Goal: Task Accomplishment & Management: Complete application form

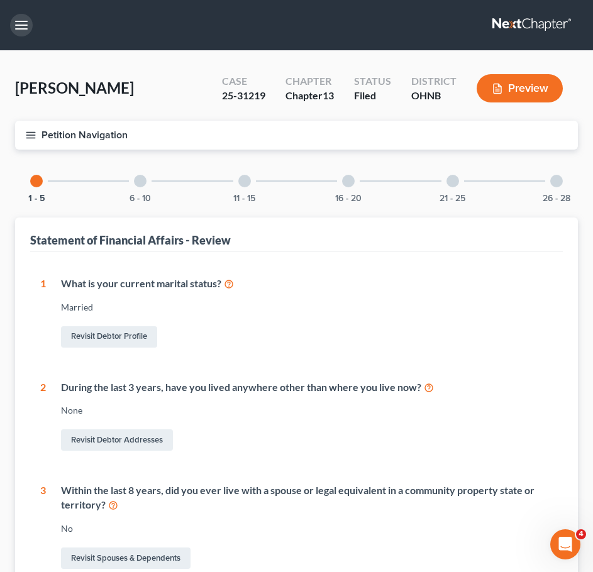
click at [15, 22] on button "button" at bounding box center [21, 25] width 23 height 23
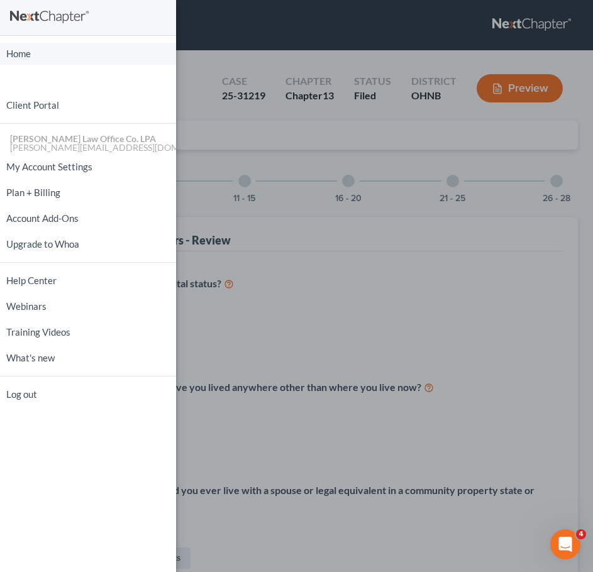
click at [20, 53] on link "Home" at bounding box center [88, 54] width 176 height 22
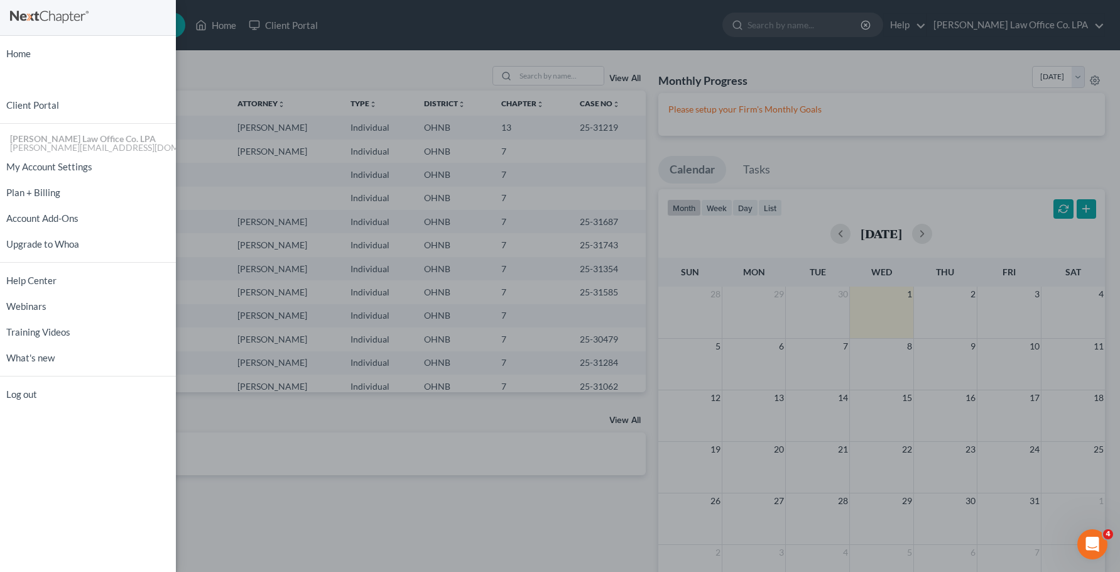
click at [204, 60] on div "Home New Case Client Portal [PERSON_NAME] Law Office Co. [PERSON_NAME] [PERSON_…" at bounding box center [560, 286] width 1120 height 572
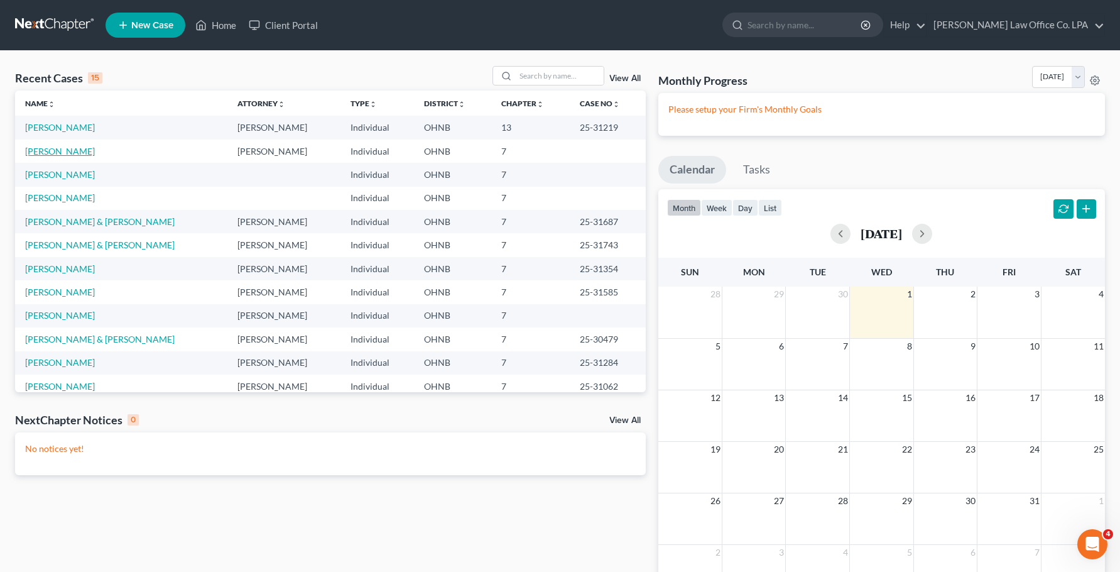
click at [49, 148] on link "[PERSON_NAME]" at bounding box center [60, 151] width 70 height 11
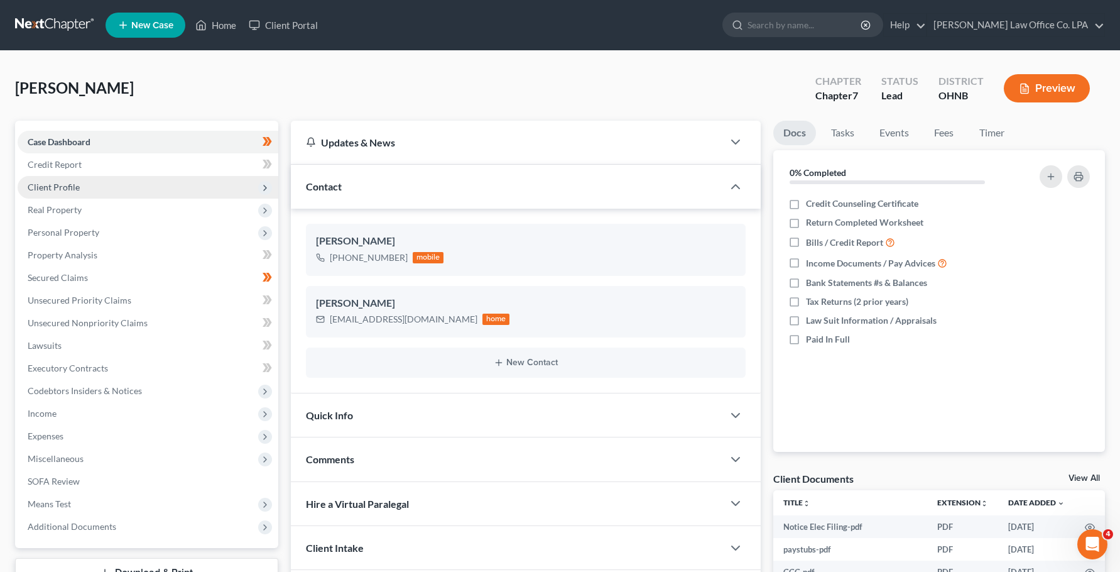
click at [45, 184] on span "Client Profile" at bounding box center [54, 187] width 52 height 11
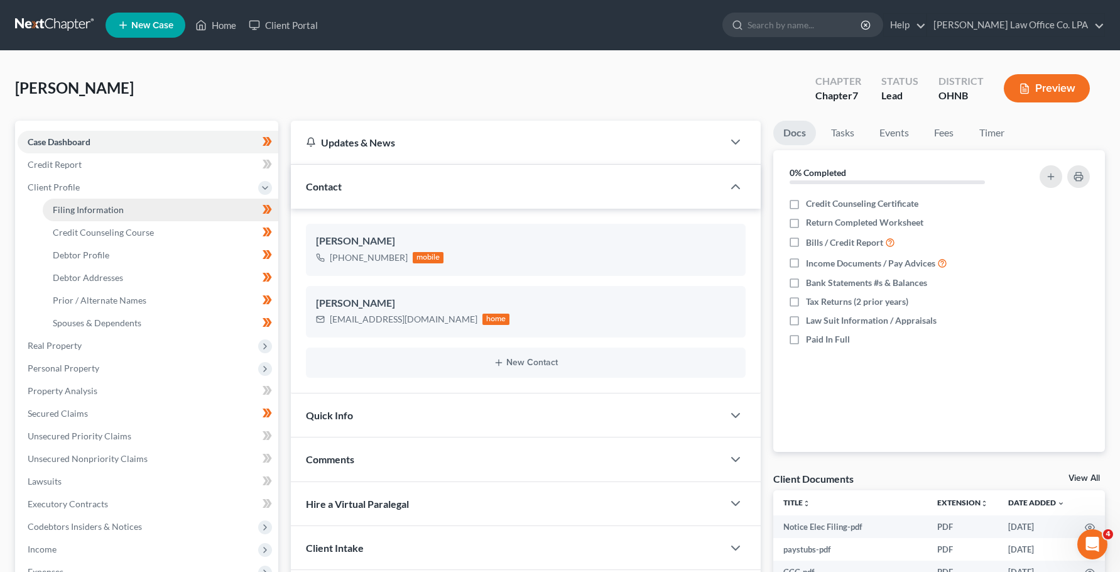
click at [75, 210] on span "Filing Information" at bounding box center [88, 209] width 71 height 11
select select "1"
select select "0"
select select "36"
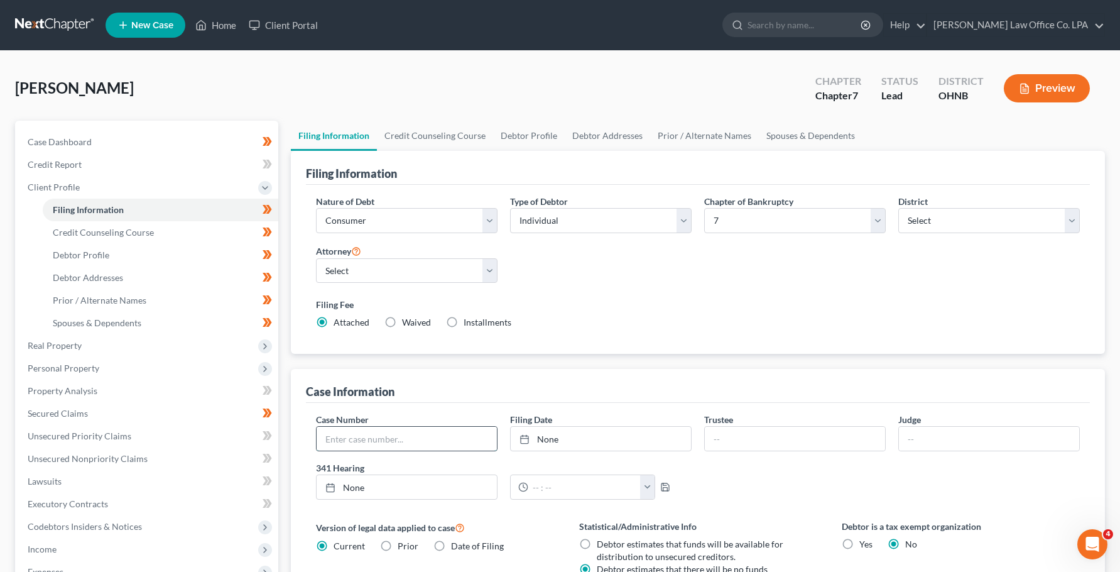
click at [346, 434] on input "text" at bounding box center [407, 439] width 180 height 24
type input "25-32091"
click at [525, 441] on icon at bounding box center [525, 439] width 10 height 10
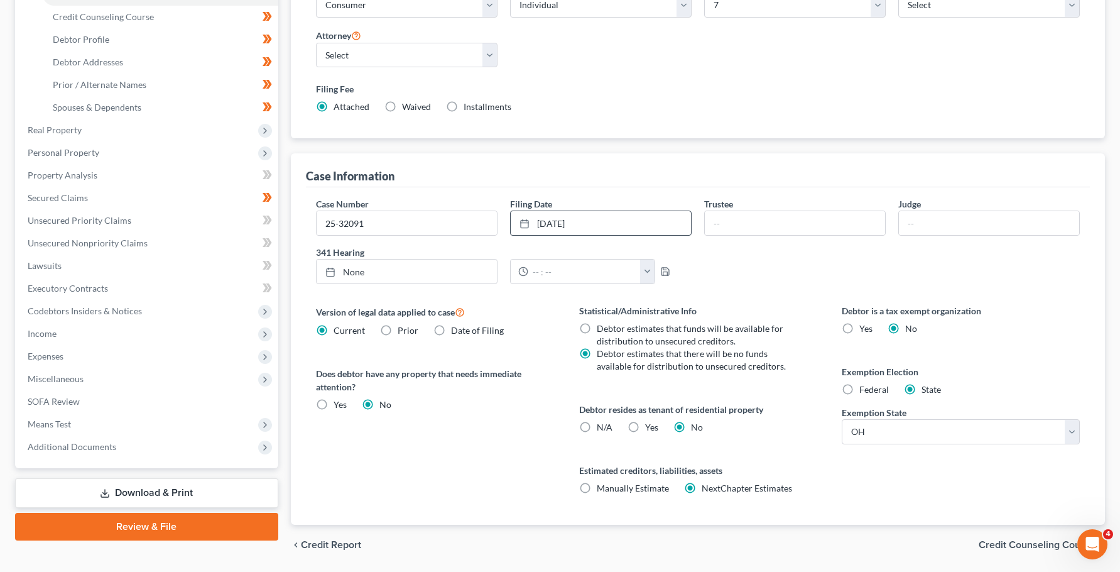
scroll to position [256, 0]
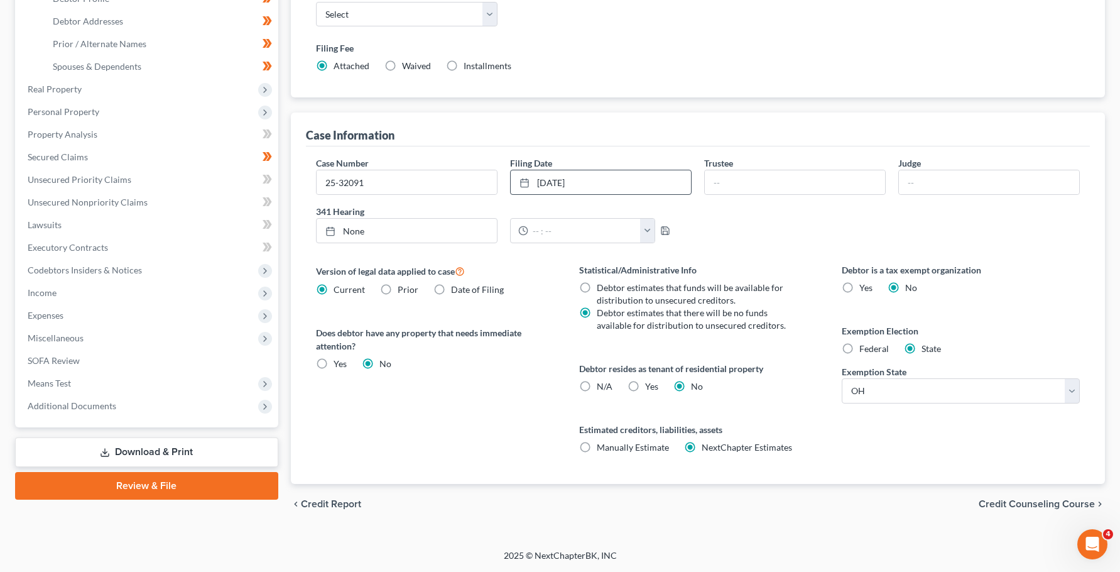
click at [601, 506] on span "Credit Counseling Course" at bounding box center [1037, 504] width 116 height 10
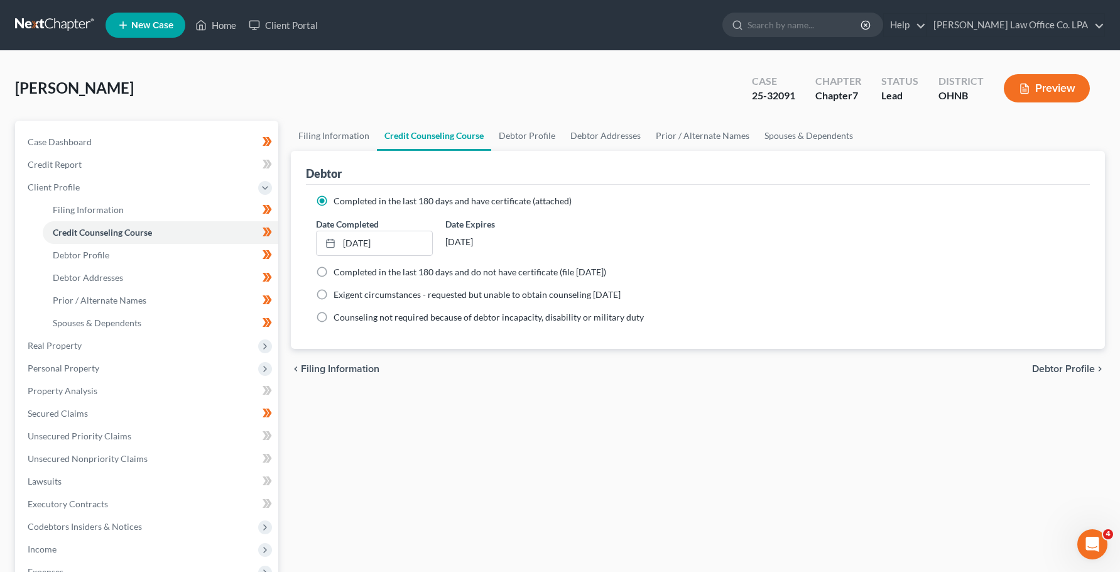
click at [601, 370] on span "Debtor Profile" at bounding box center [1063, 369] width 63 height 10
select select "0"
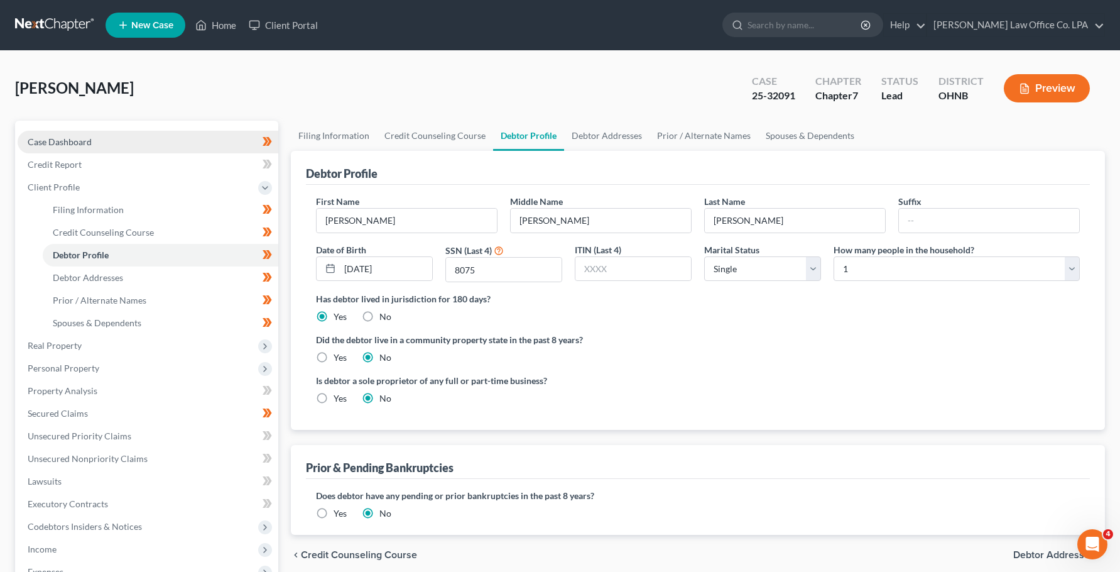
click at [79, 136] on span "Case Dashboard" at bounding box center [60, 141] width 64 height 11
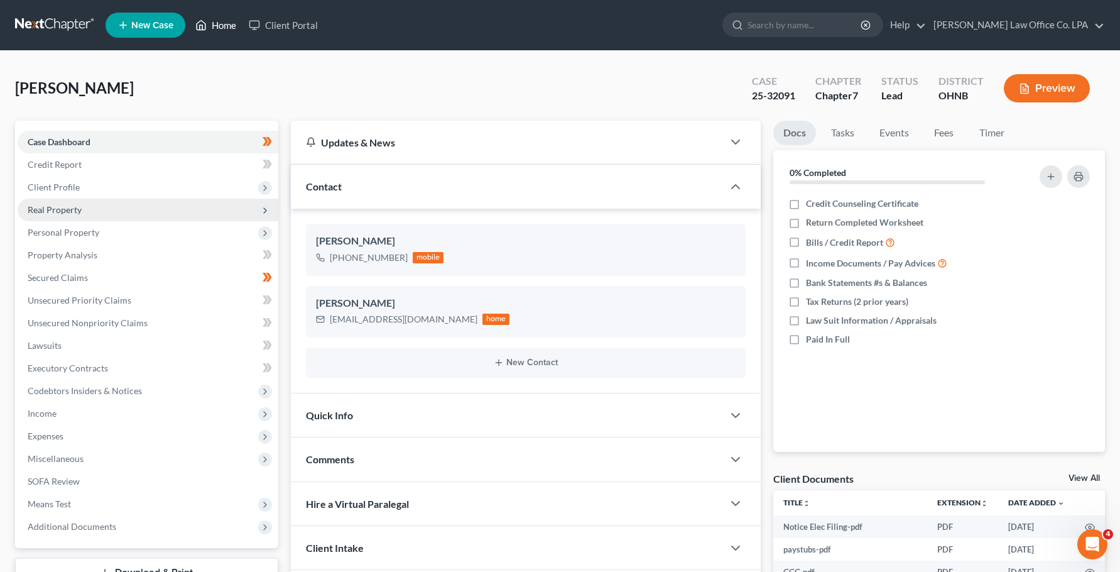
click at [225, 24] on link "Home" at bounding box center [215, 25] width 53 height 23
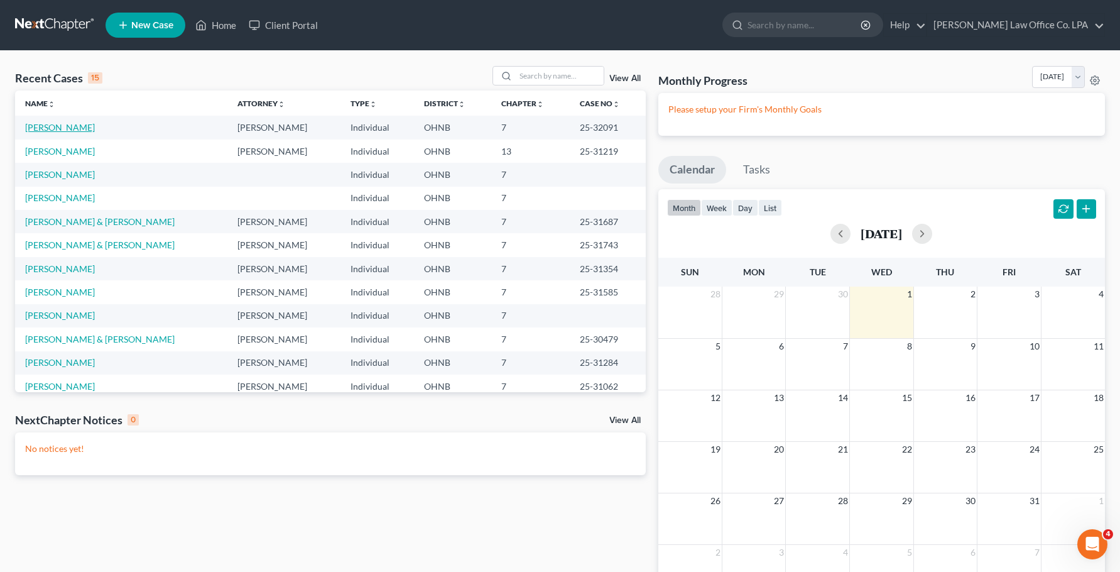
click at [72, 127] on link "[PERSON_NAME]" at bounding box center [60, 127] width 70 height 11
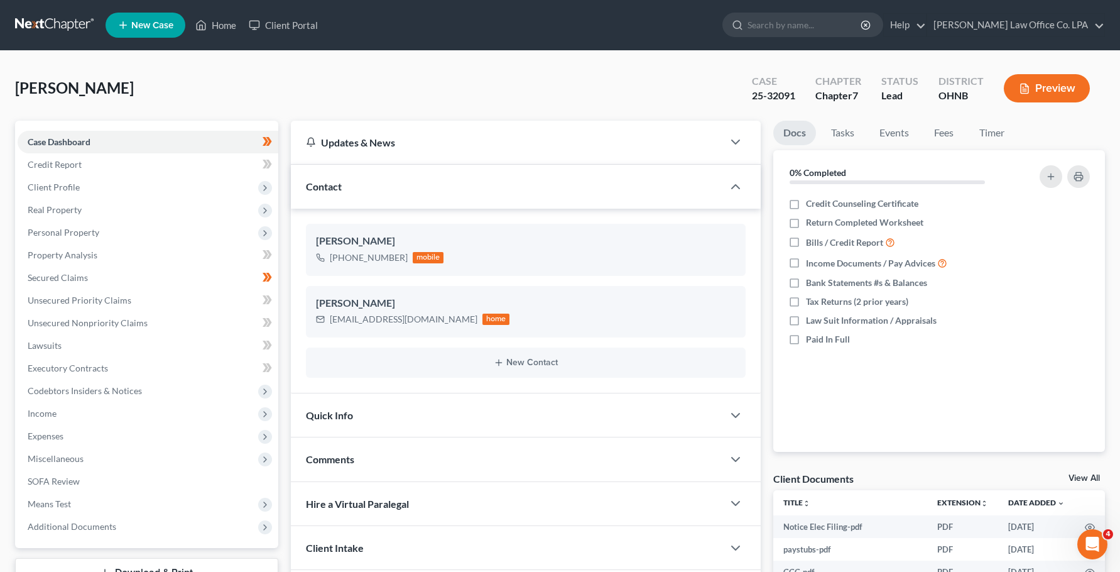
scroll to position [96, 0]
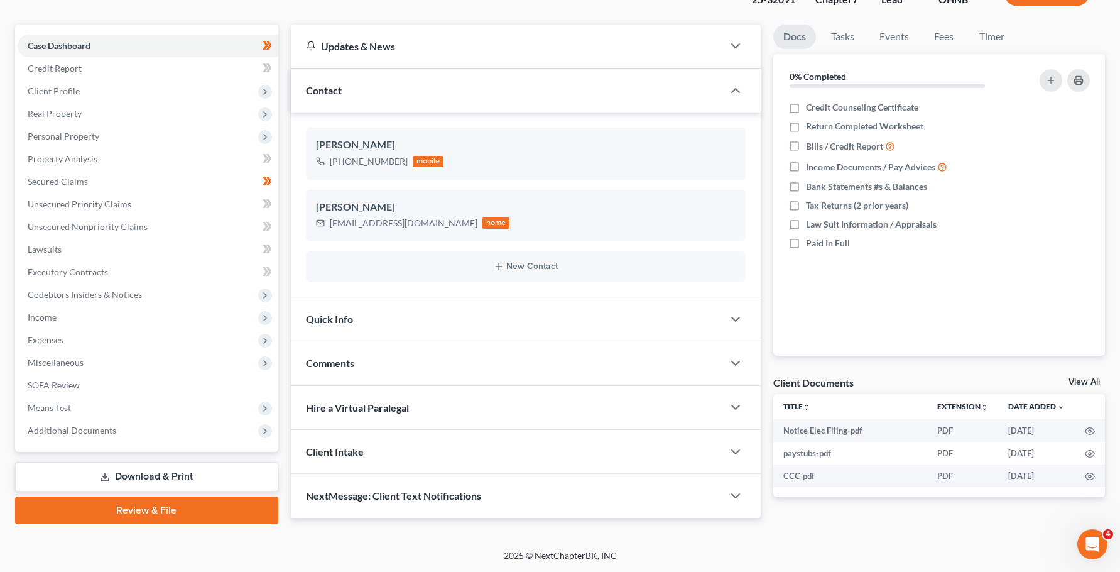
click at [188, 508] on link "Review & File" at bounding box center [146, 510] width 263 height 28
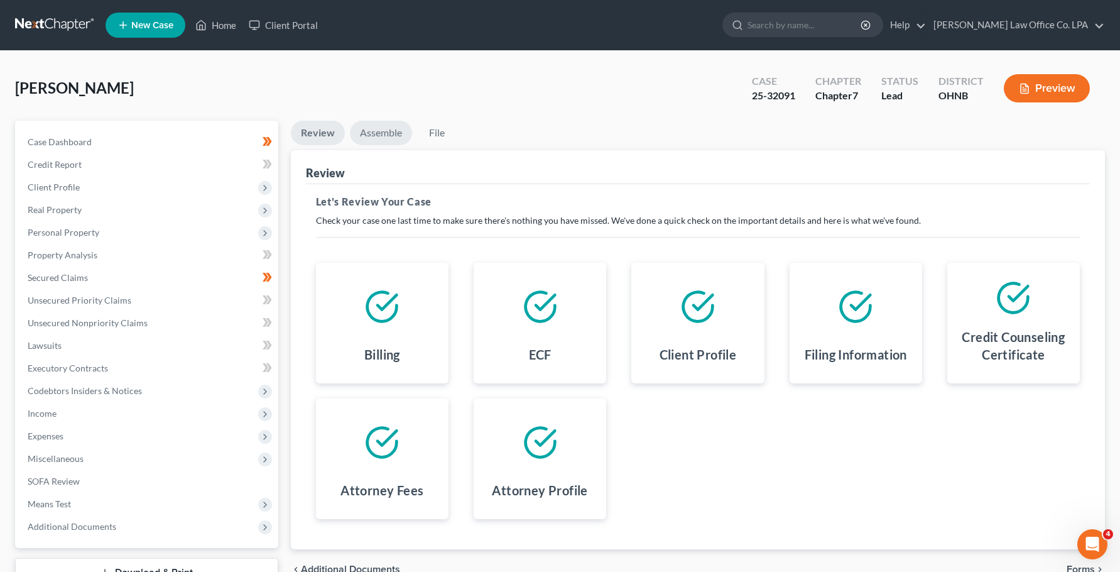
click at [375, 130] on link "Assemble" at bounding box center [381, 133] width 62 height 25
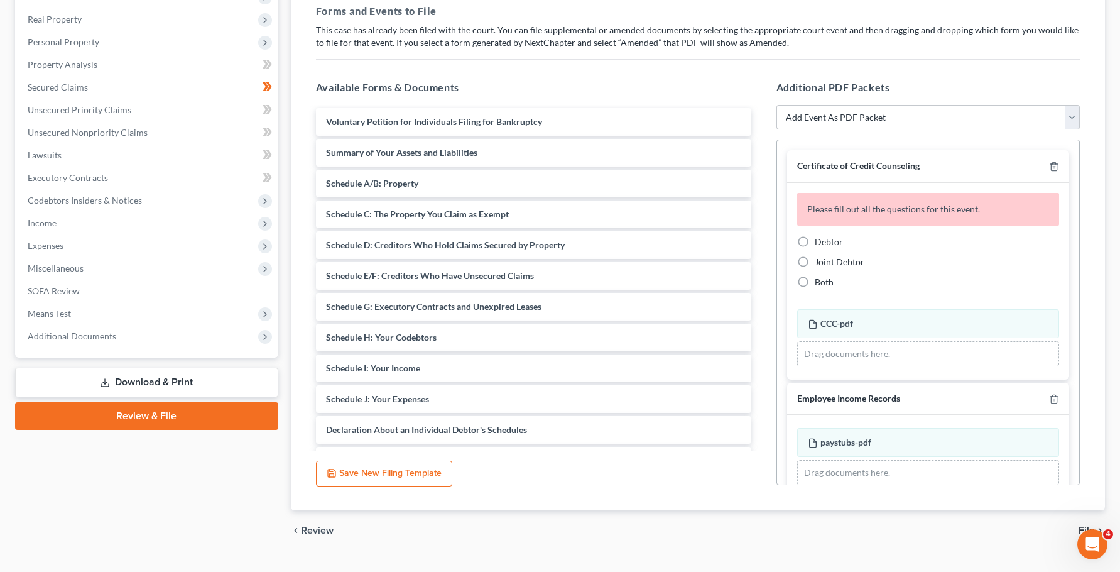
scroll to position [198, 0]
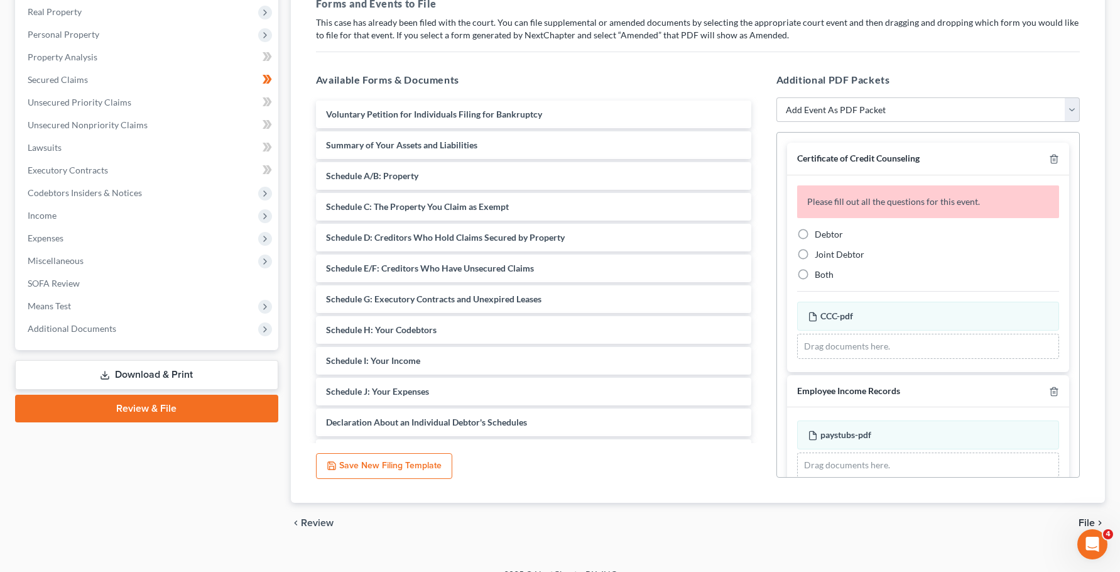
click at [601, 235] on label "Debtor" at bounding box center [829, 234] width 28 height 13
click at [601, 235] on input "Debtor" at bounding box center [824, 232] width 8 height 8
radio input "true"
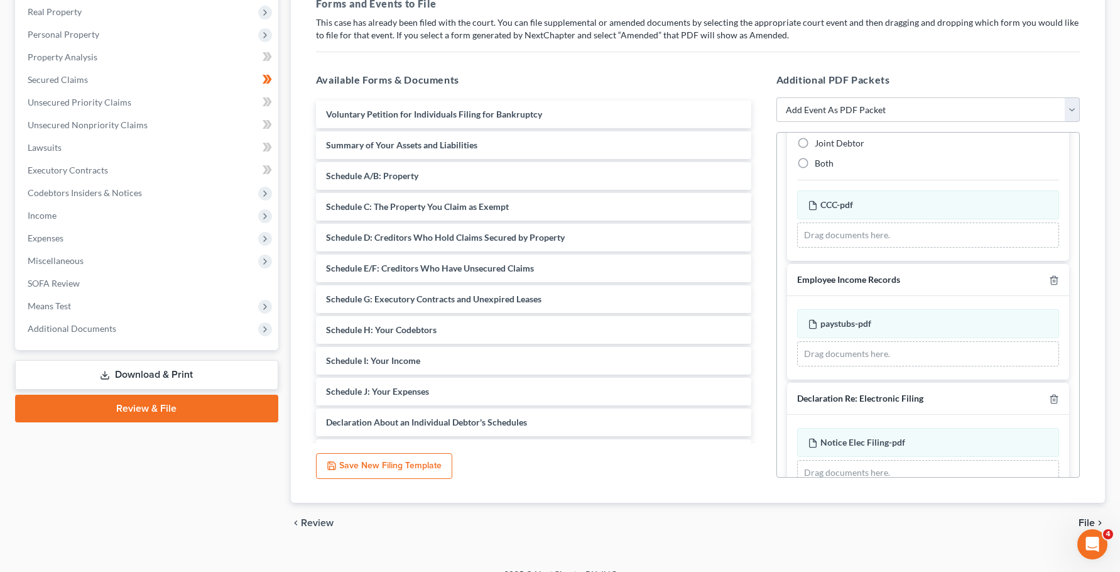
scroll to position [99, 0]
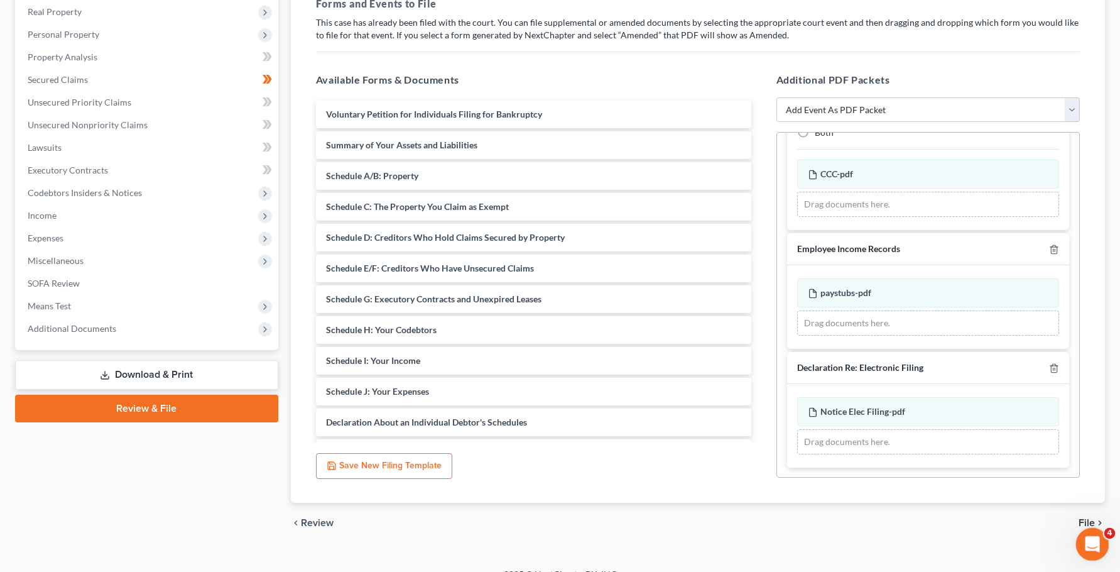
click at [601, 536] on icon "Open Intercom Messenger" at bounding box center [1091, 542] width 21 height 21
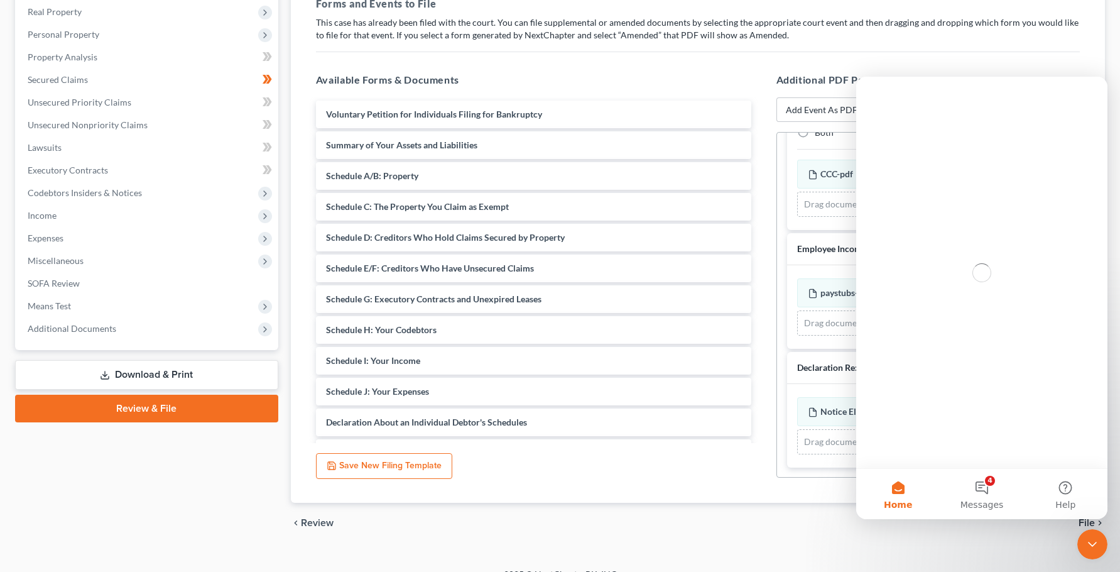
scroll to position [0, 0]
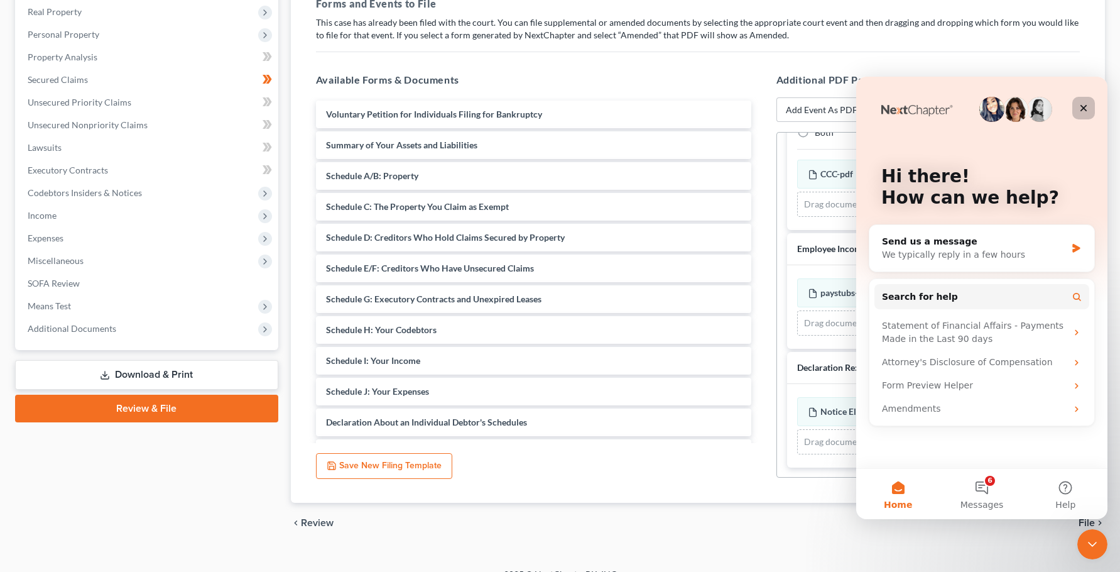
click at [601, 104] on div "Close" at bounding box center [1084, 108] width 23 height 23
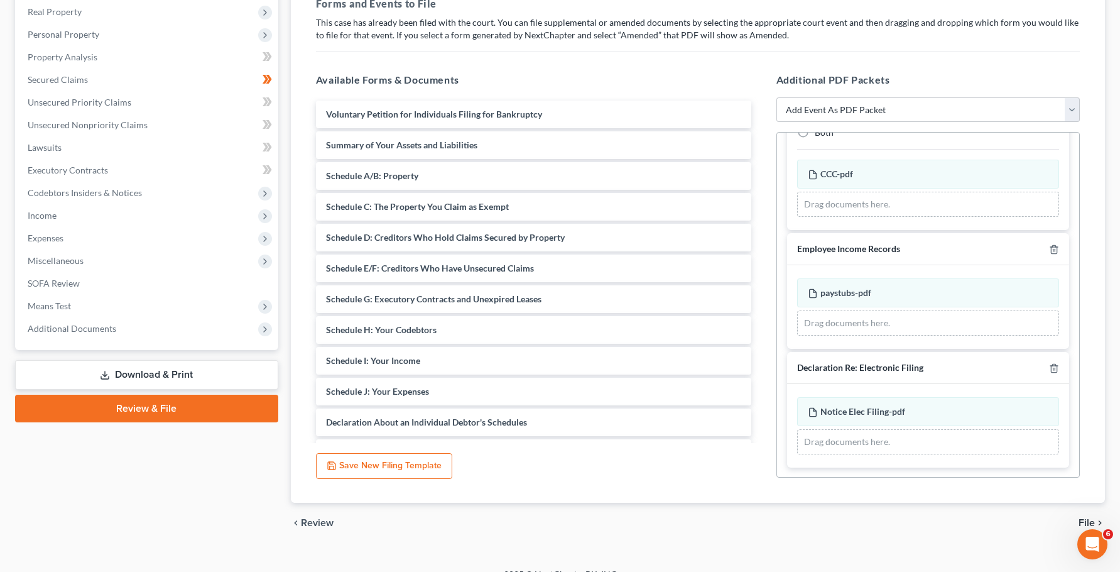
click at [601, 518] on span "File" at bounding box center [1087, 523] width 16 height 10
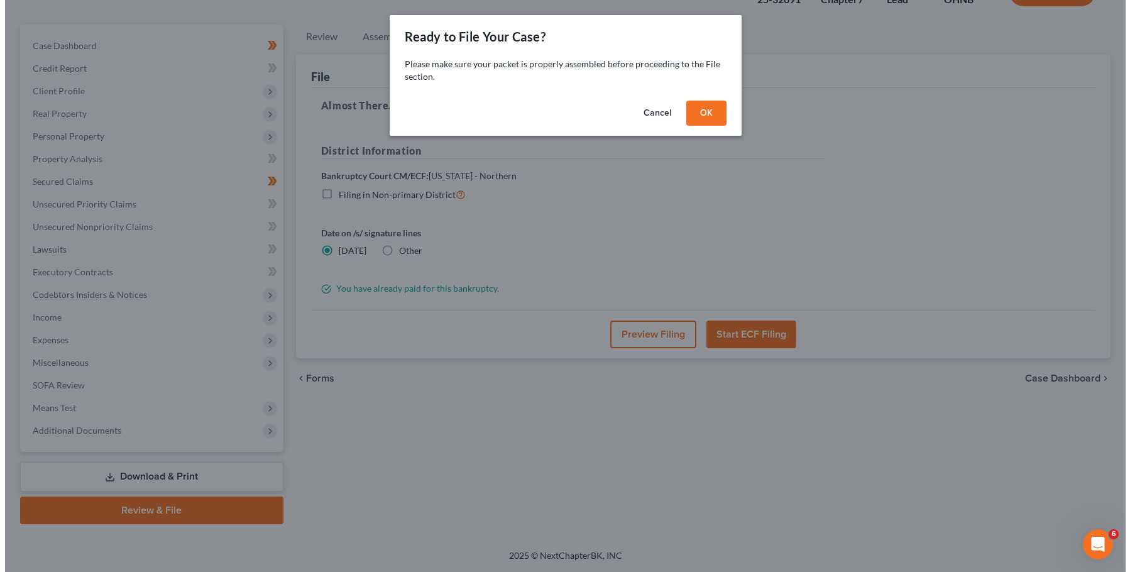
scroll to position [96, 0]
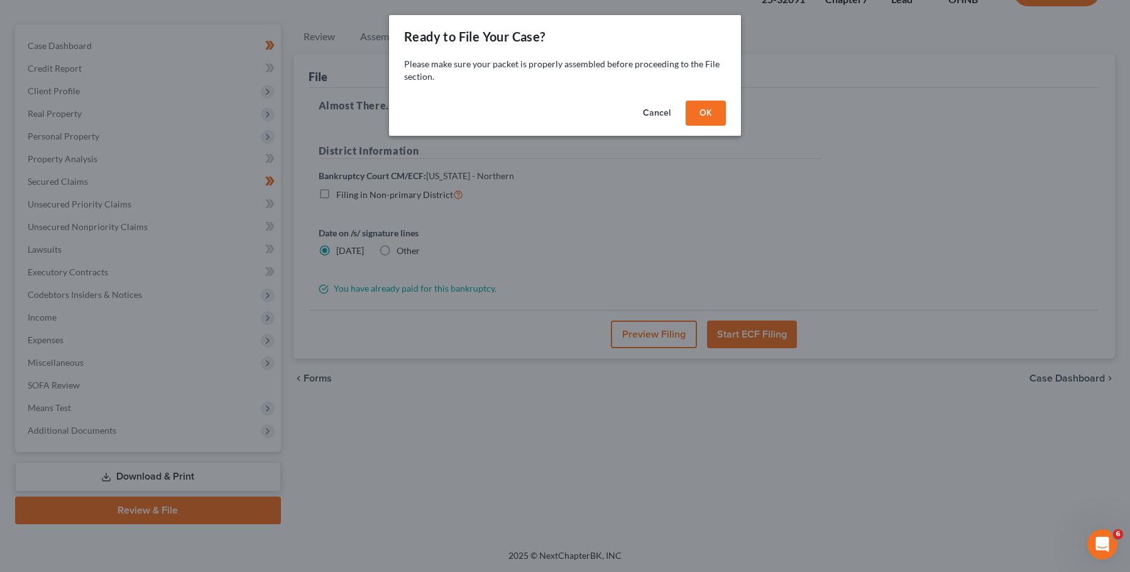
click at [601, 109] on button "OK" at bounding box center [706, 113] width 40 height 25
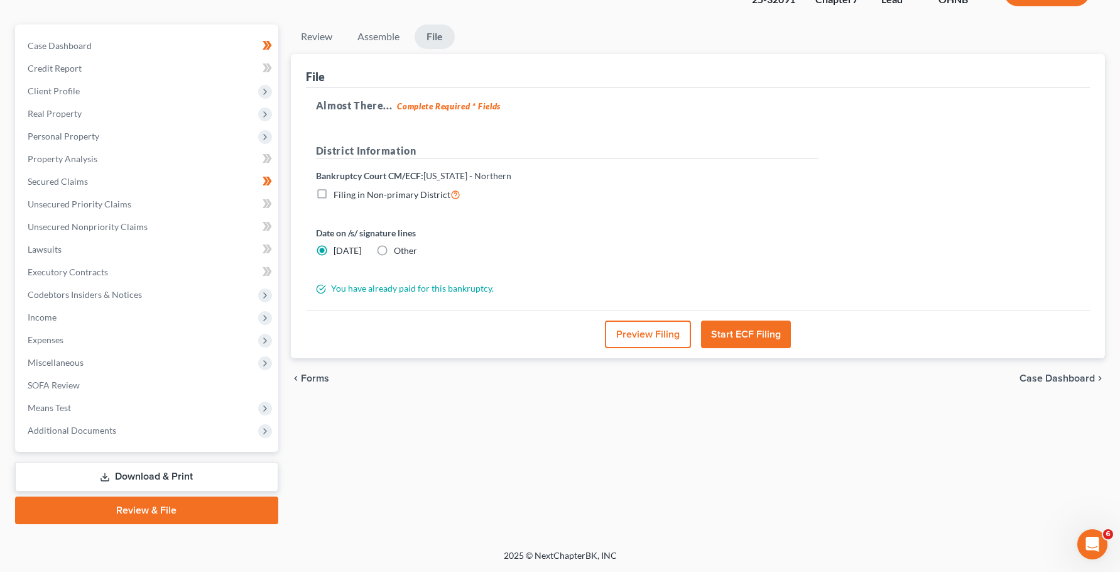
click at [394, 253] on label "Other" at bounding box center [405, 250] width 23 height 13
click at [399, 253] on input "Other" at bounding box center [403, 248] width 8 height 8
radio input "true"
radio input "false"
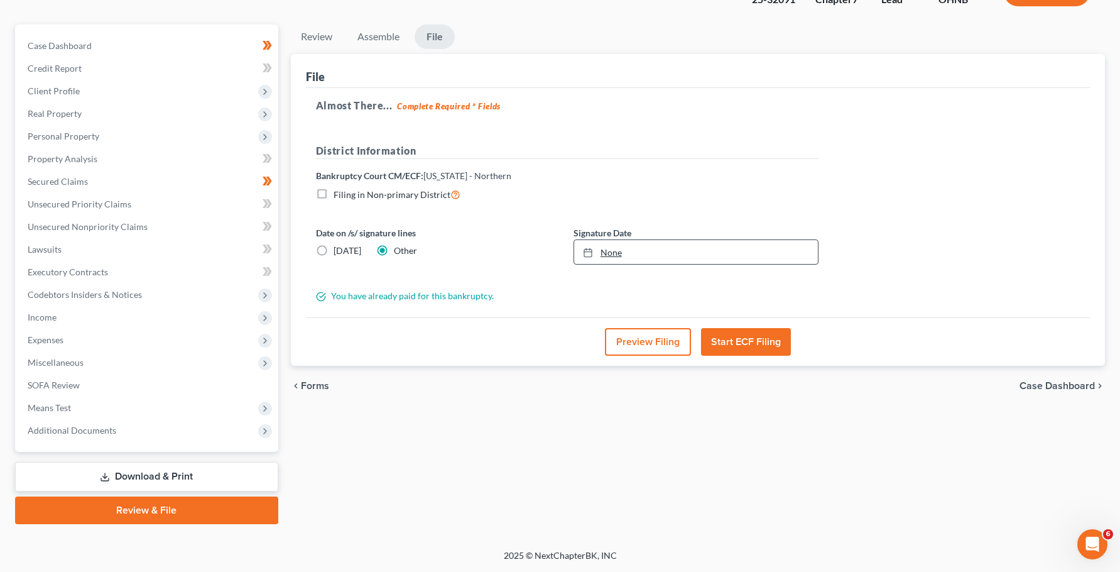
click at [589, 254] on icon at bounding box center [588, 253] width 10 height 10
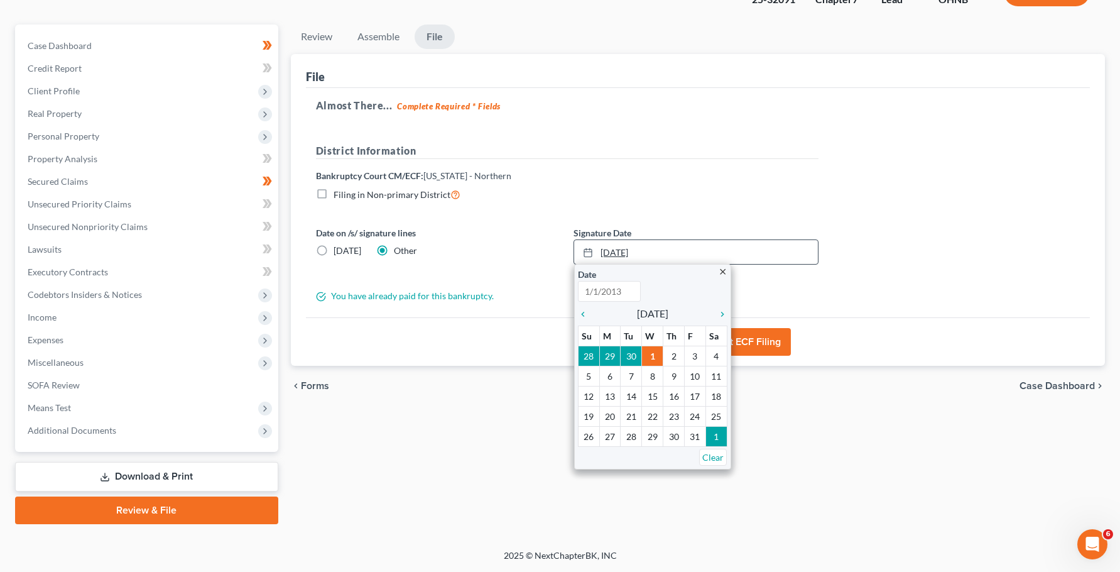
type input "[DATE]"
click at [601, 342] on th "Tu" at bounding box center [631, 336] width 21 height 20
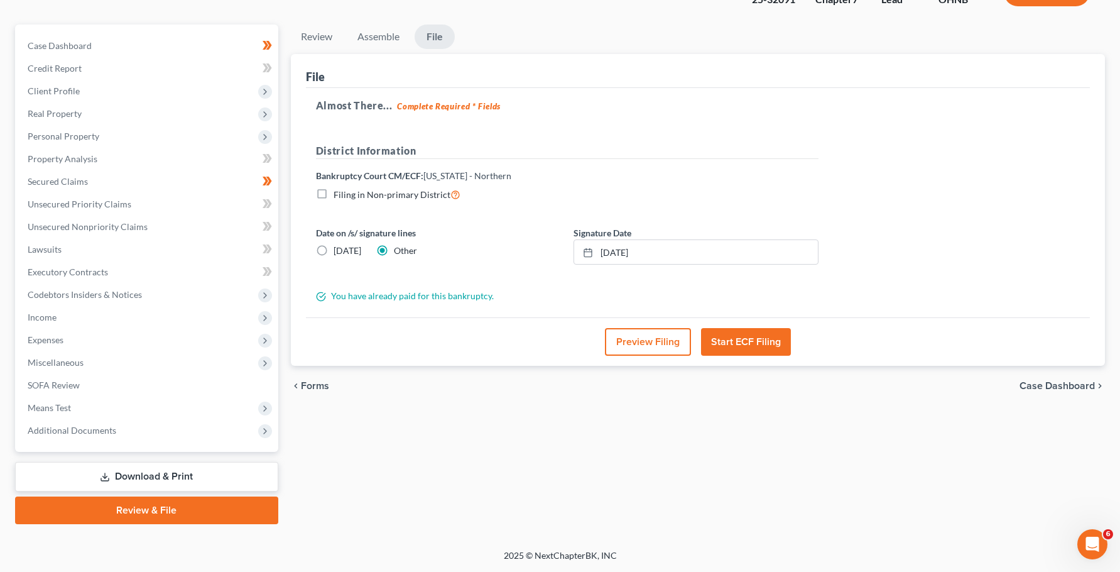
click at [601, 344] on button "Start ECF Filing" at bounding box center [746, 342] width 90 height 28
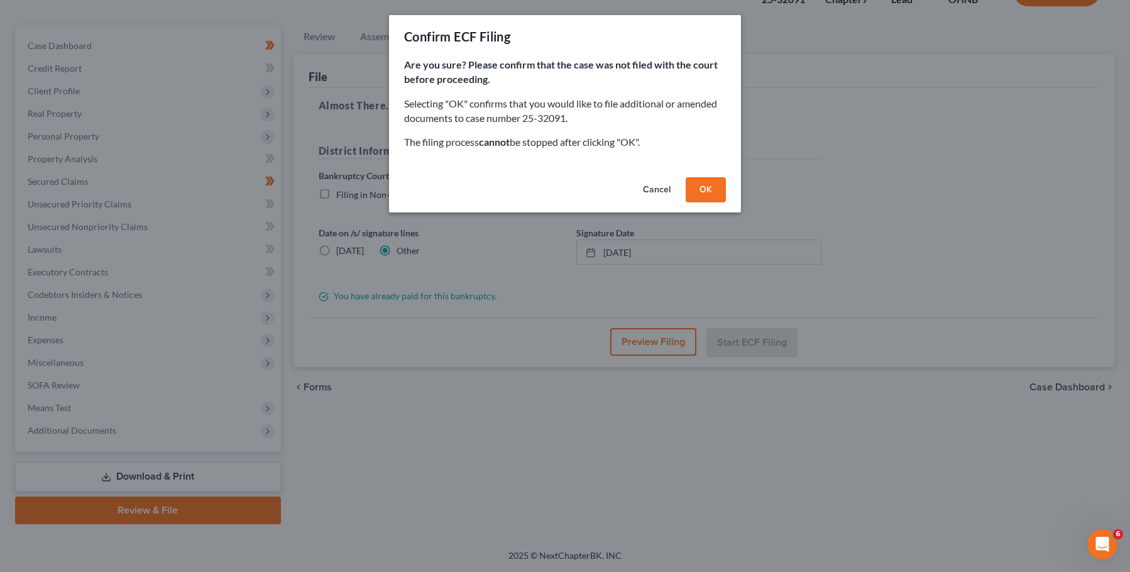
click at [601, 187] on button "OK" at bounding box center [706, 189] width 40 height 25
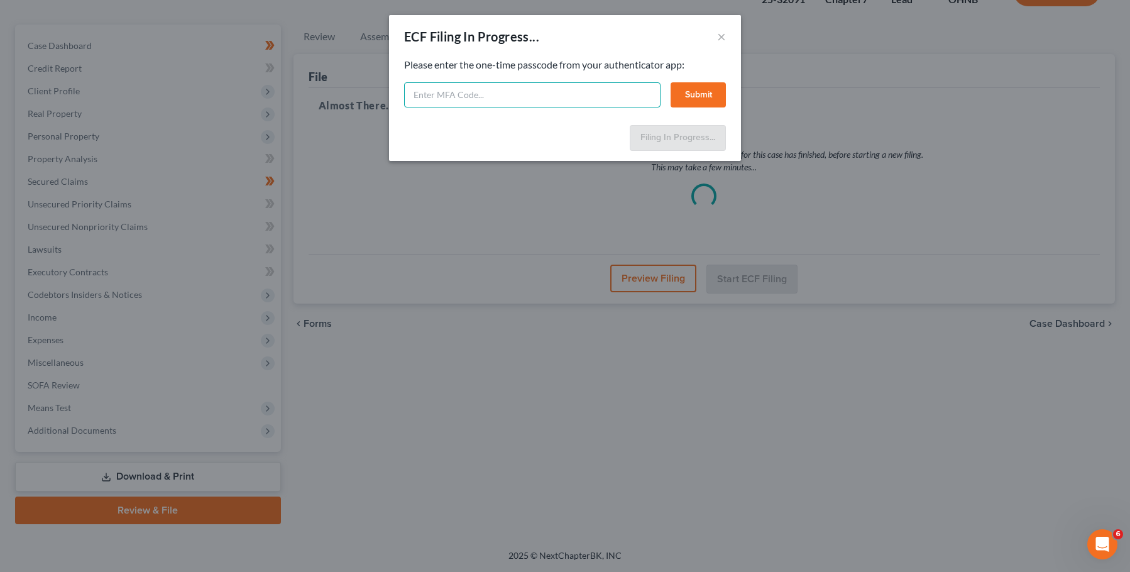
click at [463, 89] on input "text" at bounding box center [532, 94] width 256 height 25
click at [420, 92] on input "text" at bounding box center [532, 94] width 256 height 25
